Goal: Use online tool/utility: Utilize a website feature to perform a specific function

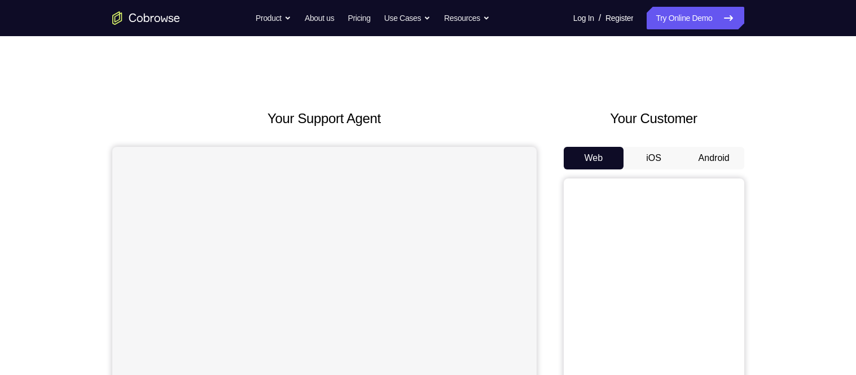
click at [713, 152] on button "Android" at bounding box center [714, 158] width 60 height 23
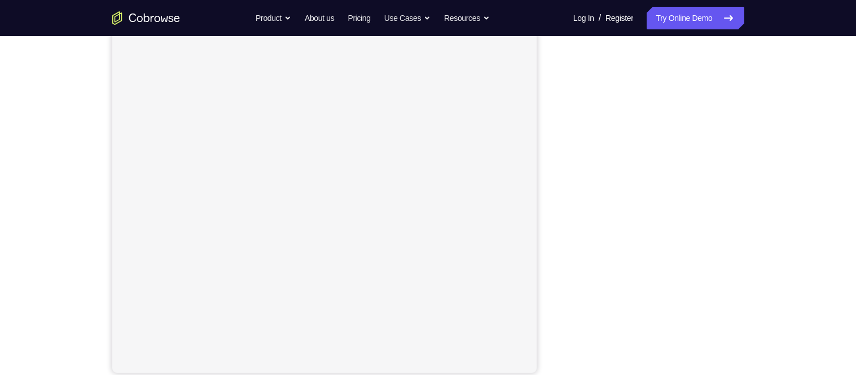
scroll to position [154, 0]
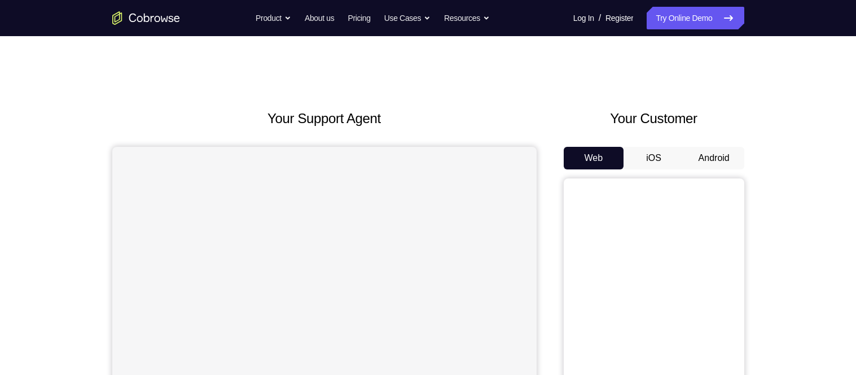
click at [714, 152] on button "Android" at bounding box center [714, 158] width 60 height 23
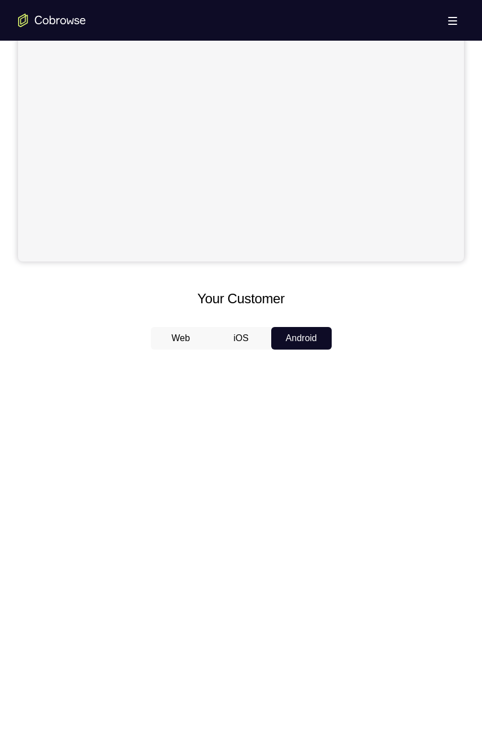
scroll to position [271, 0]
